Goal: Register for event/course

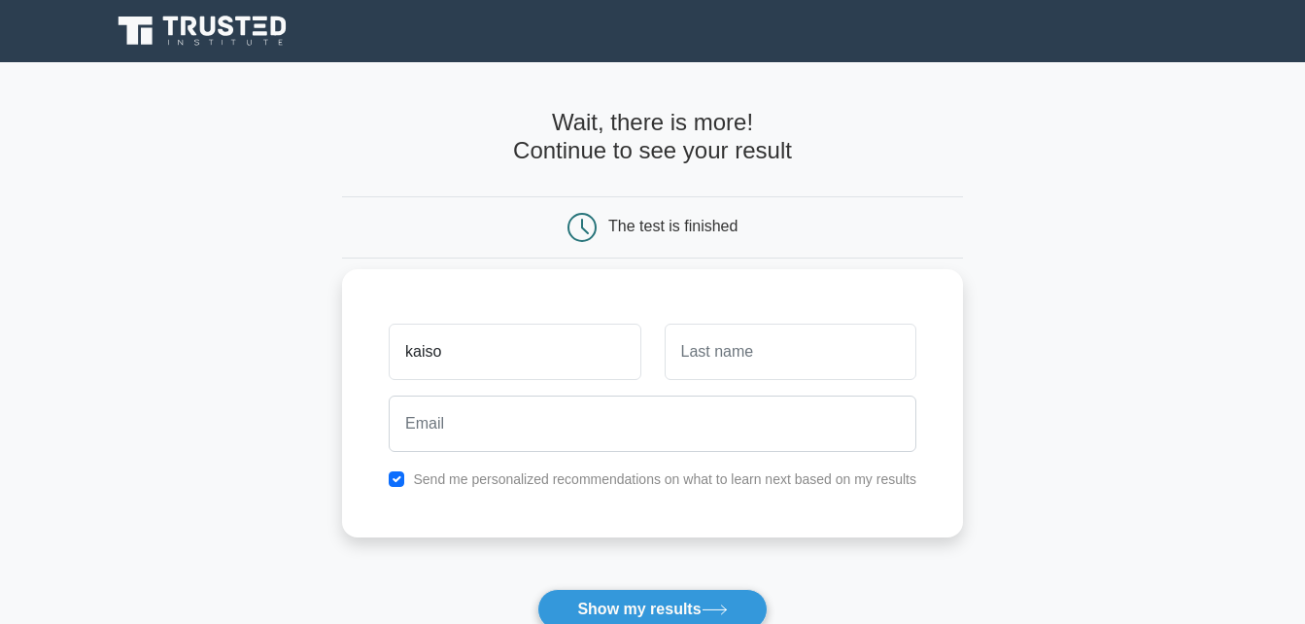
type input "kaiso"
click at [696, 358] on input "text" at bounding box center [791, 352] width 252 height 56
type input "otoho"
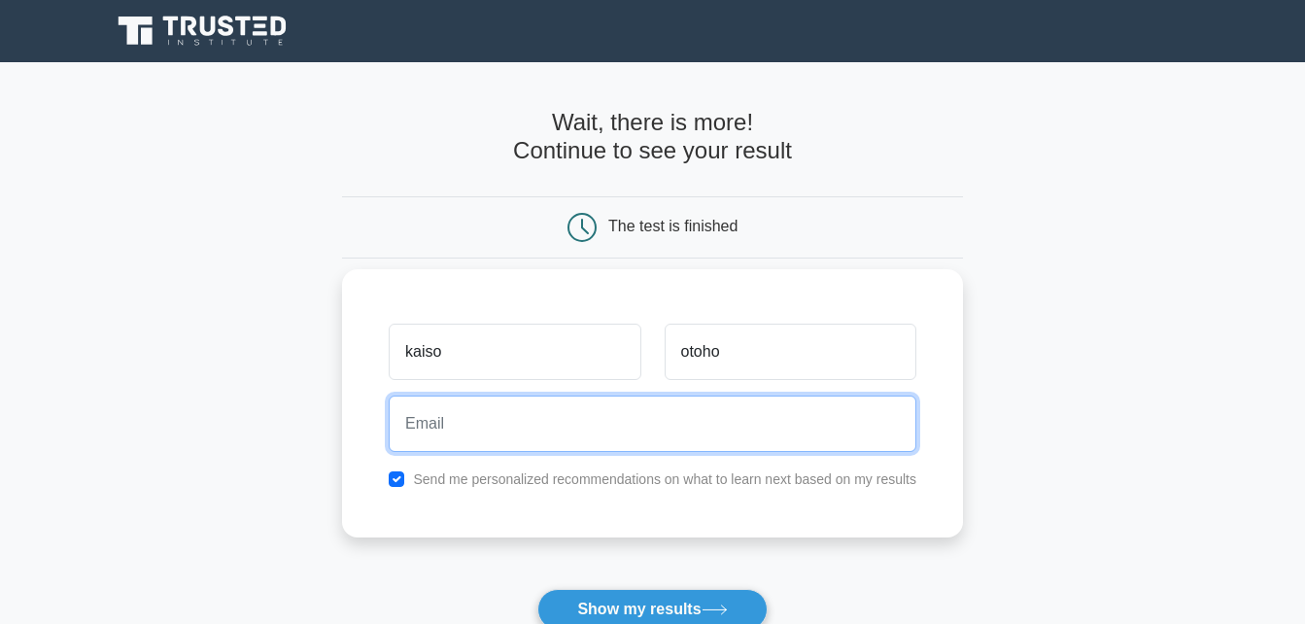
click at [587, 430] on input "email" at bounding box center [653, 423] width 528 height 56
type input "[EMAIL_ADDRESS][DOMAIN_NAME]"
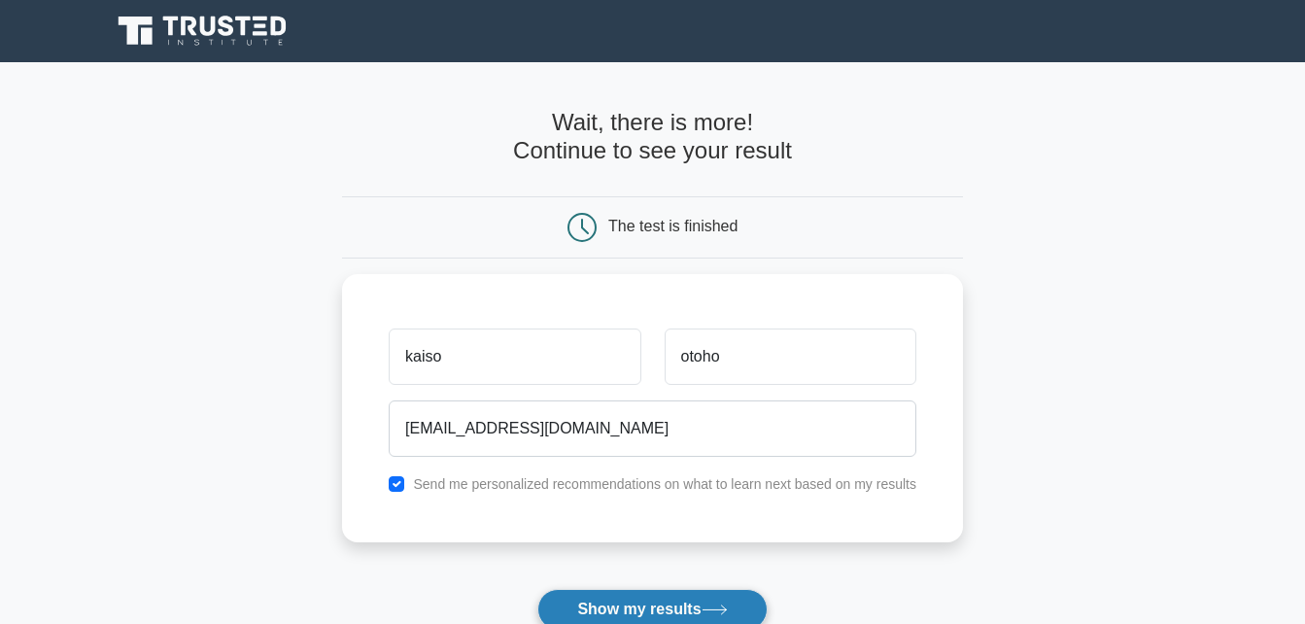
click at [638, 613] on button "Show my results" at bounding box center [651, 609] width 229 height 41
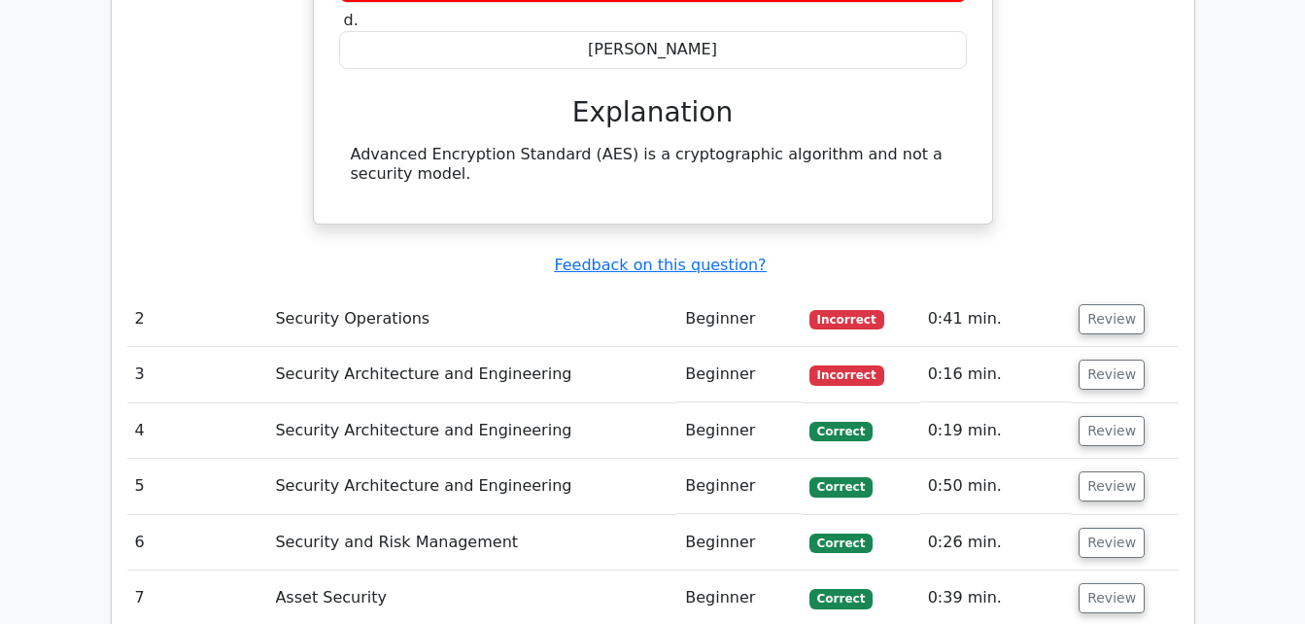
scroll to position [1943, 0]
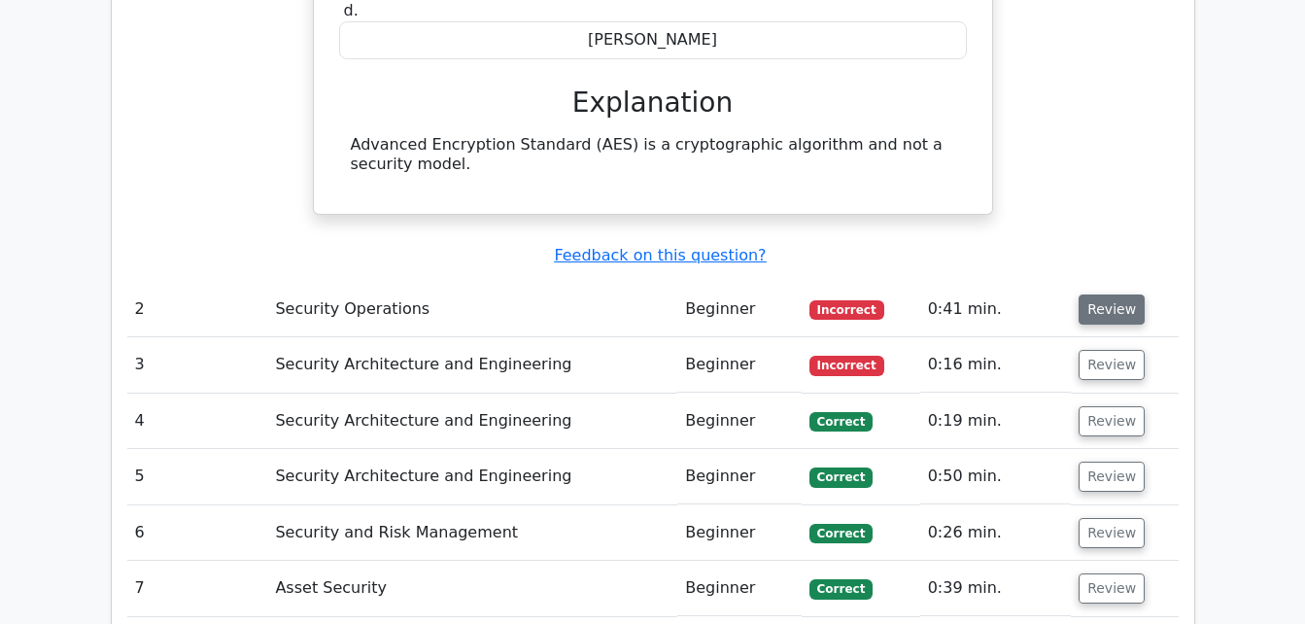
click at [1113, 294] on button "Review" at bounding box center [1111, 309] width 66 height 30
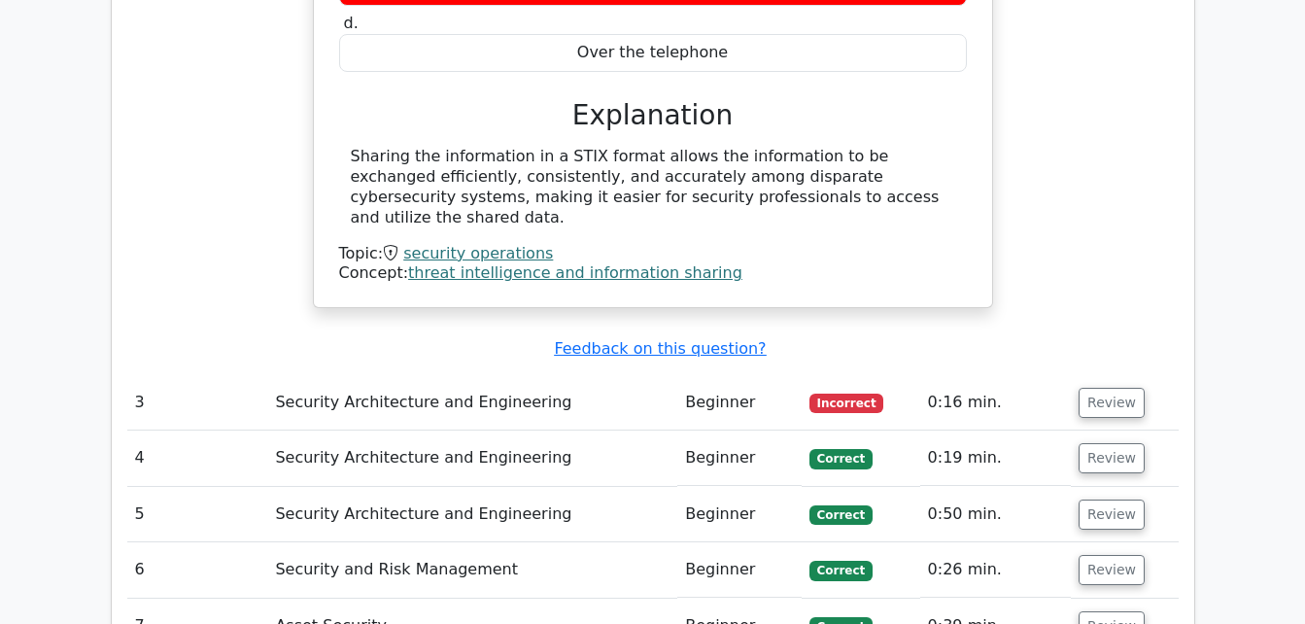
scroll to position [2604, 0]
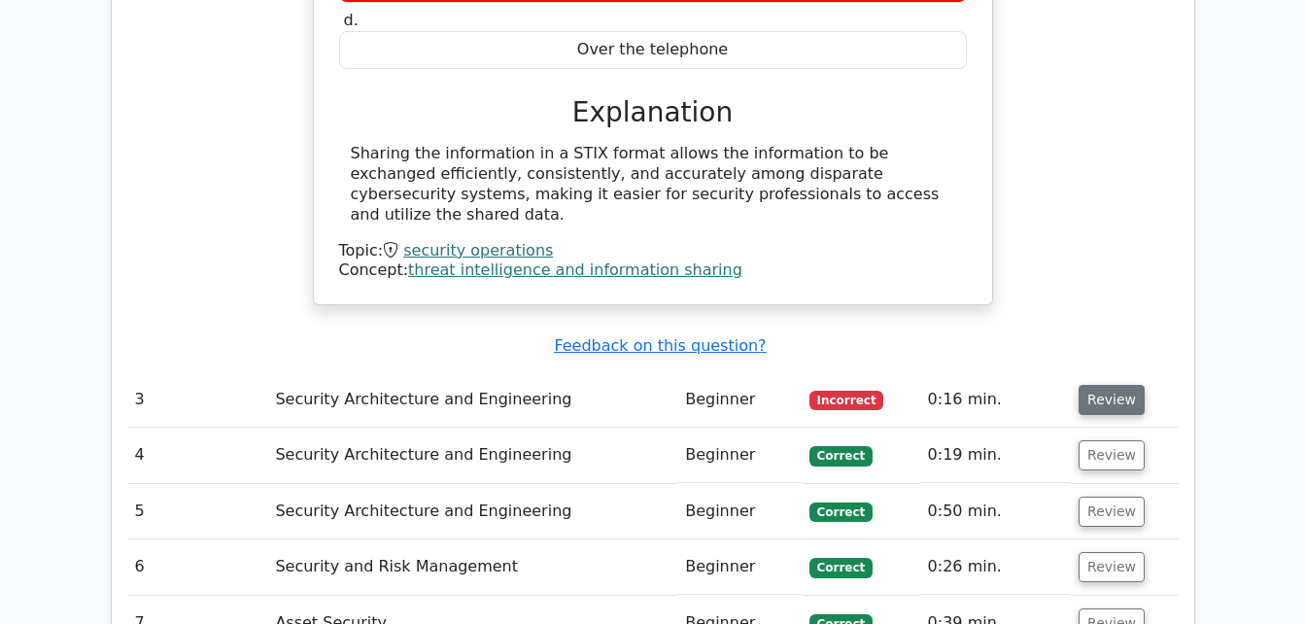
click at [1112, 385] on button "Review" at bounding box center [1111, 400] width 66 height 30
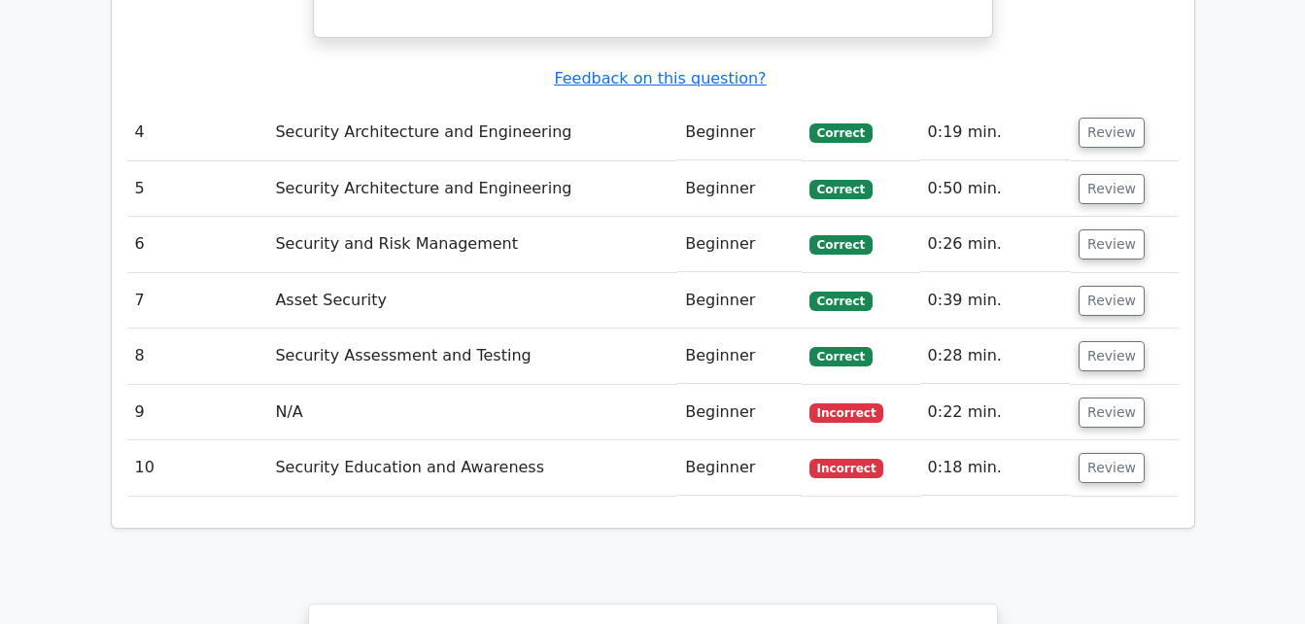
scroll to position [3692, 0]
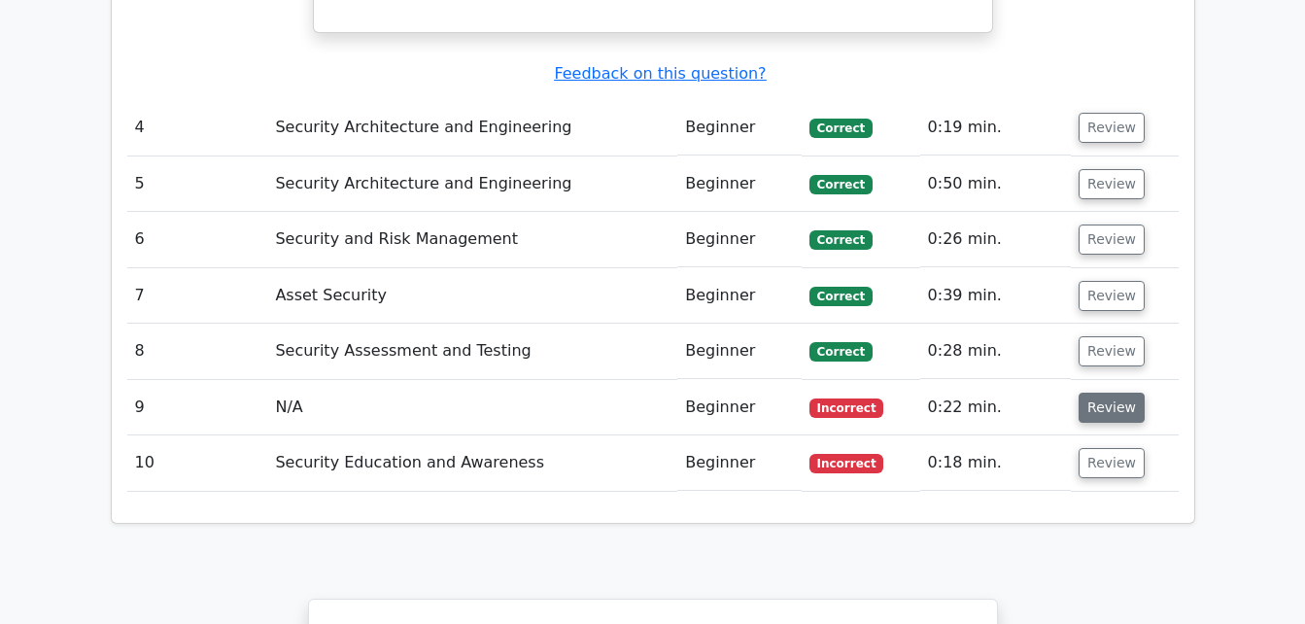
click at [1104, 392] on button "Review" at bounding box center [1111, 407] width 66 height 30
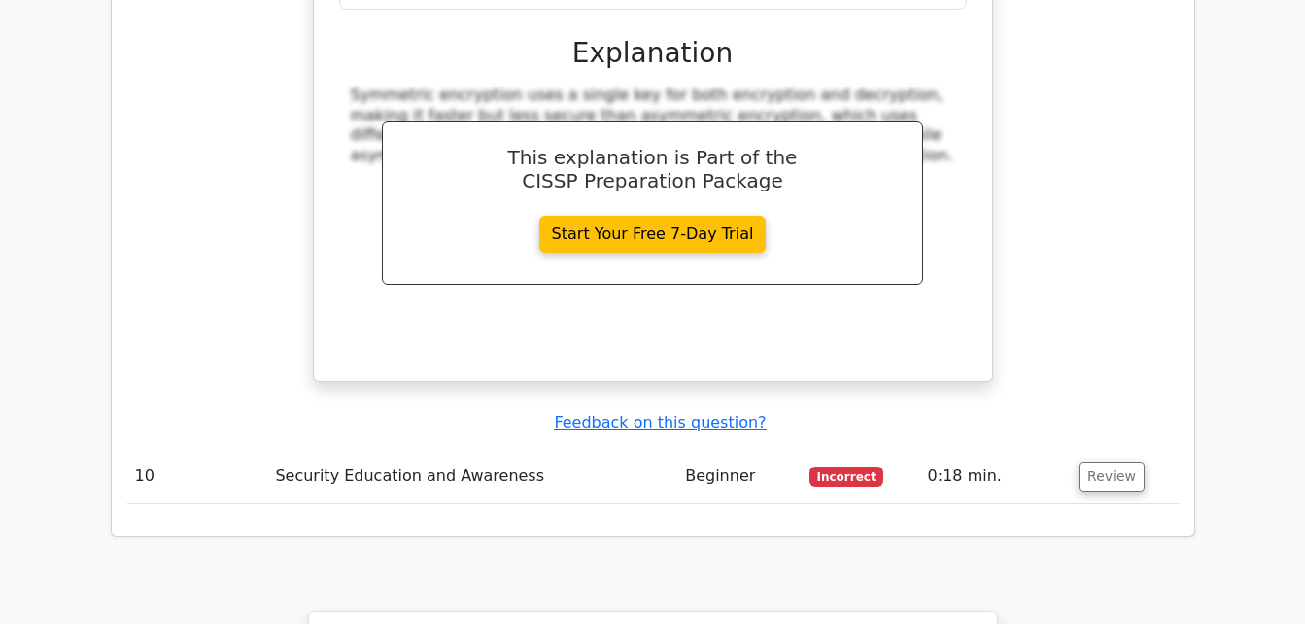
scroll to position [4508, 0]
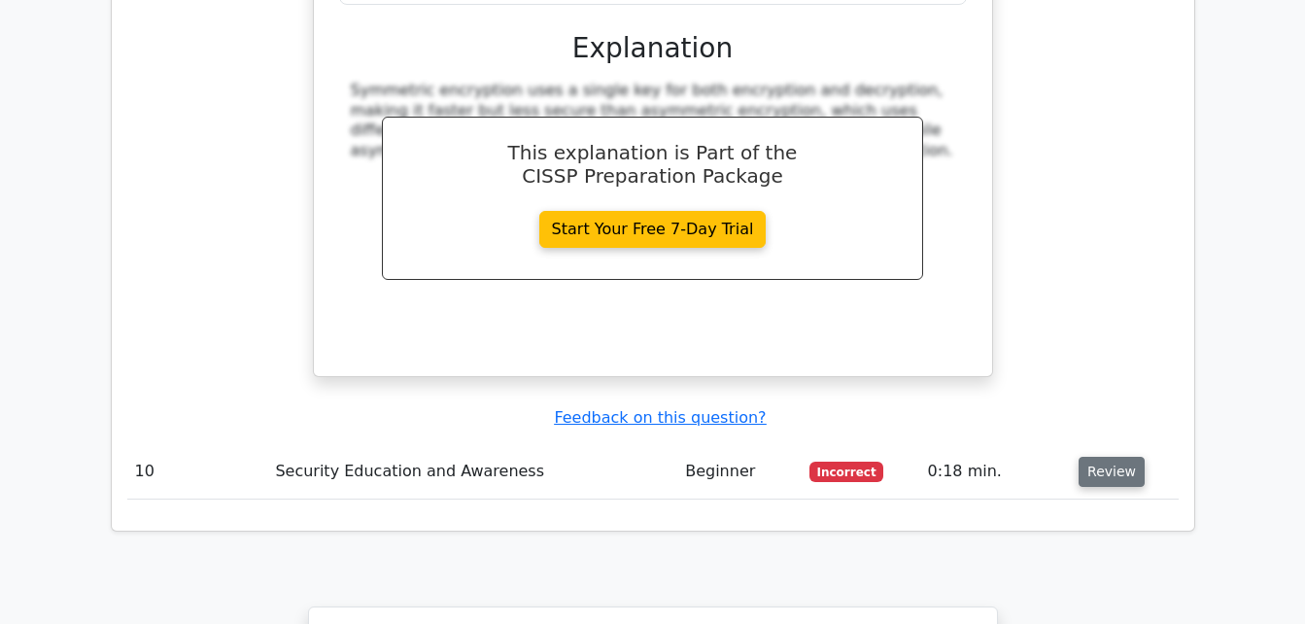
click at [1091, 457] on button "Review" at bounding box center [1111, 472] width 66 height 30
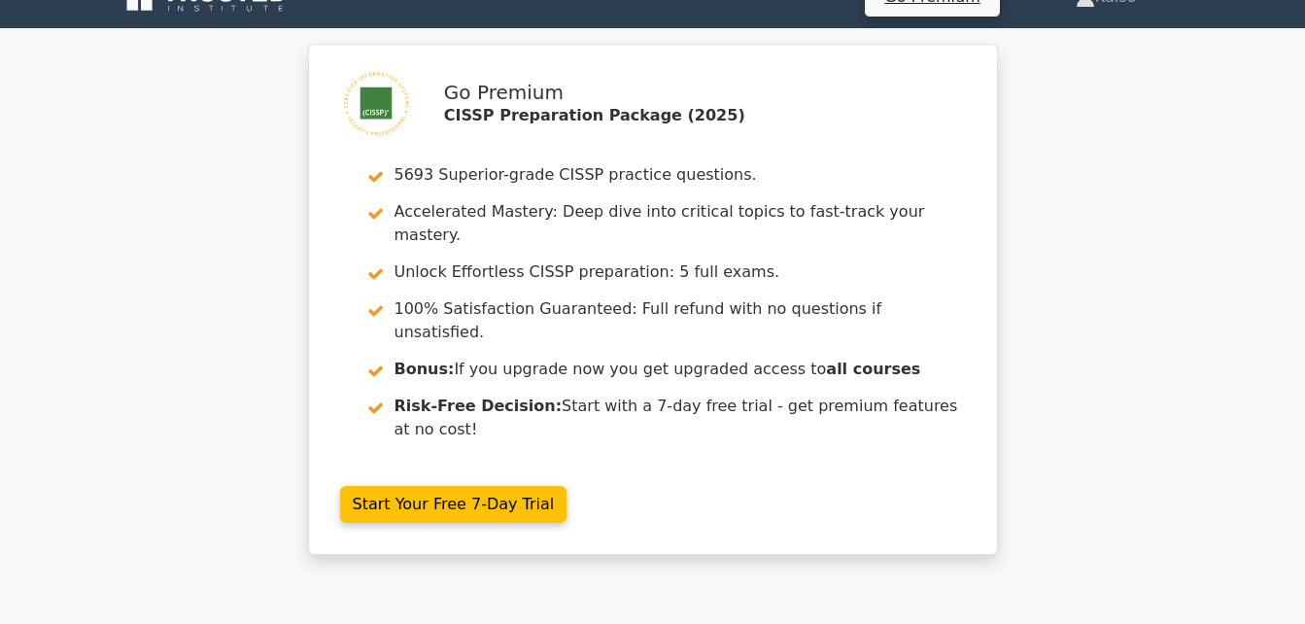
scroll to position [0, 0]
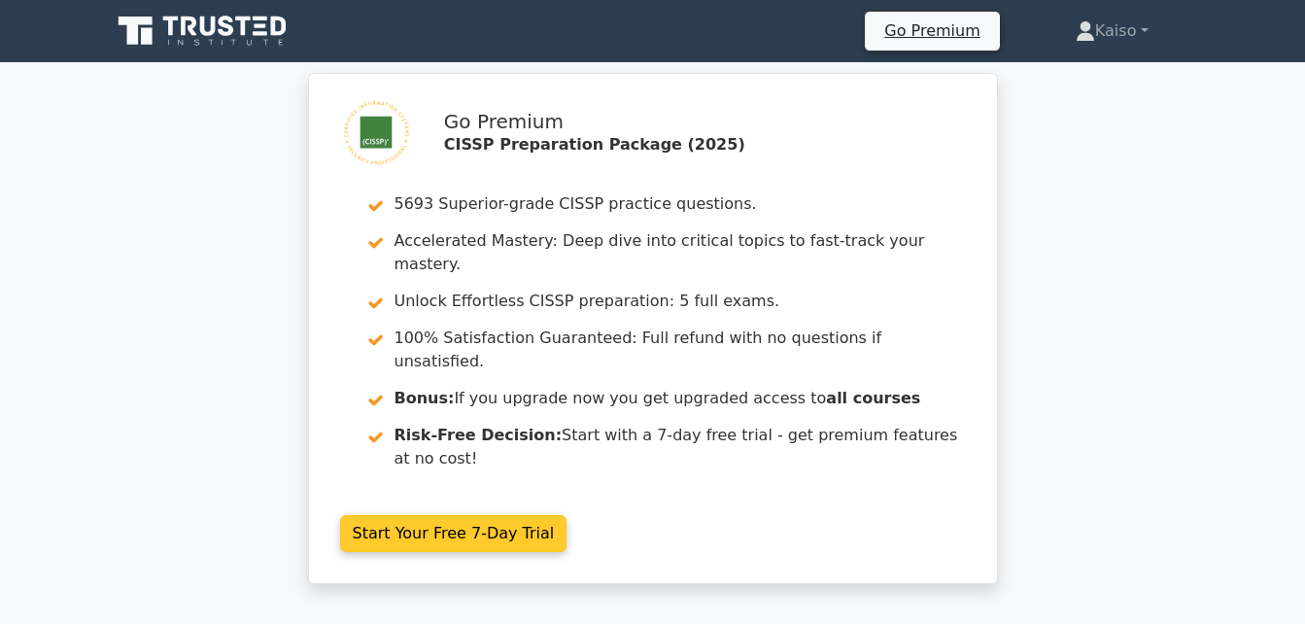
click at [473, 515] on link "Start Your Free 7-Day Trial" at bounding box center [453, 533] width 227 height 37
